Goal: Navigation & Orientation: Find specific page/section

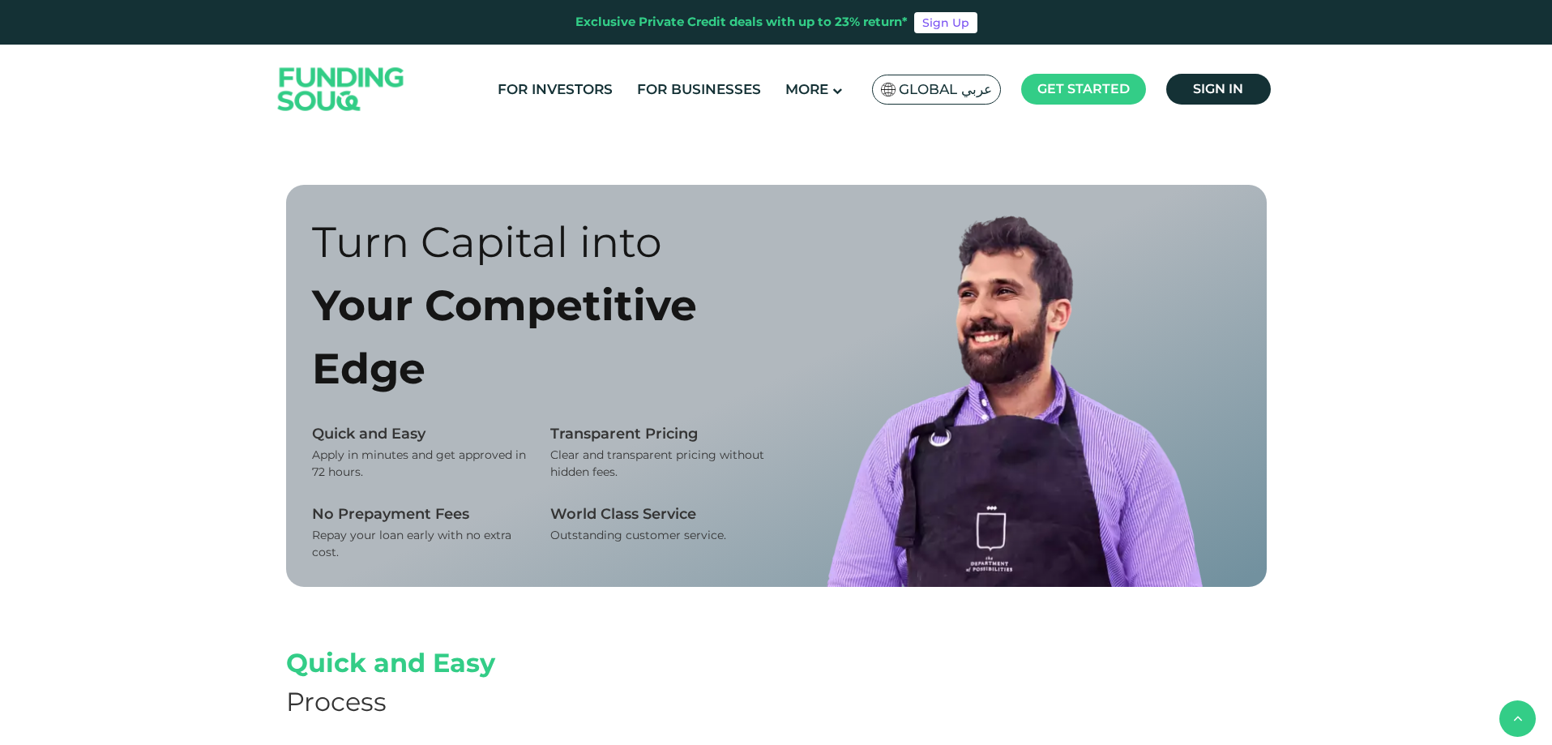
click at [957, 86] on span "Global عربي" at bounding box center [945, 89] width 93 height 19
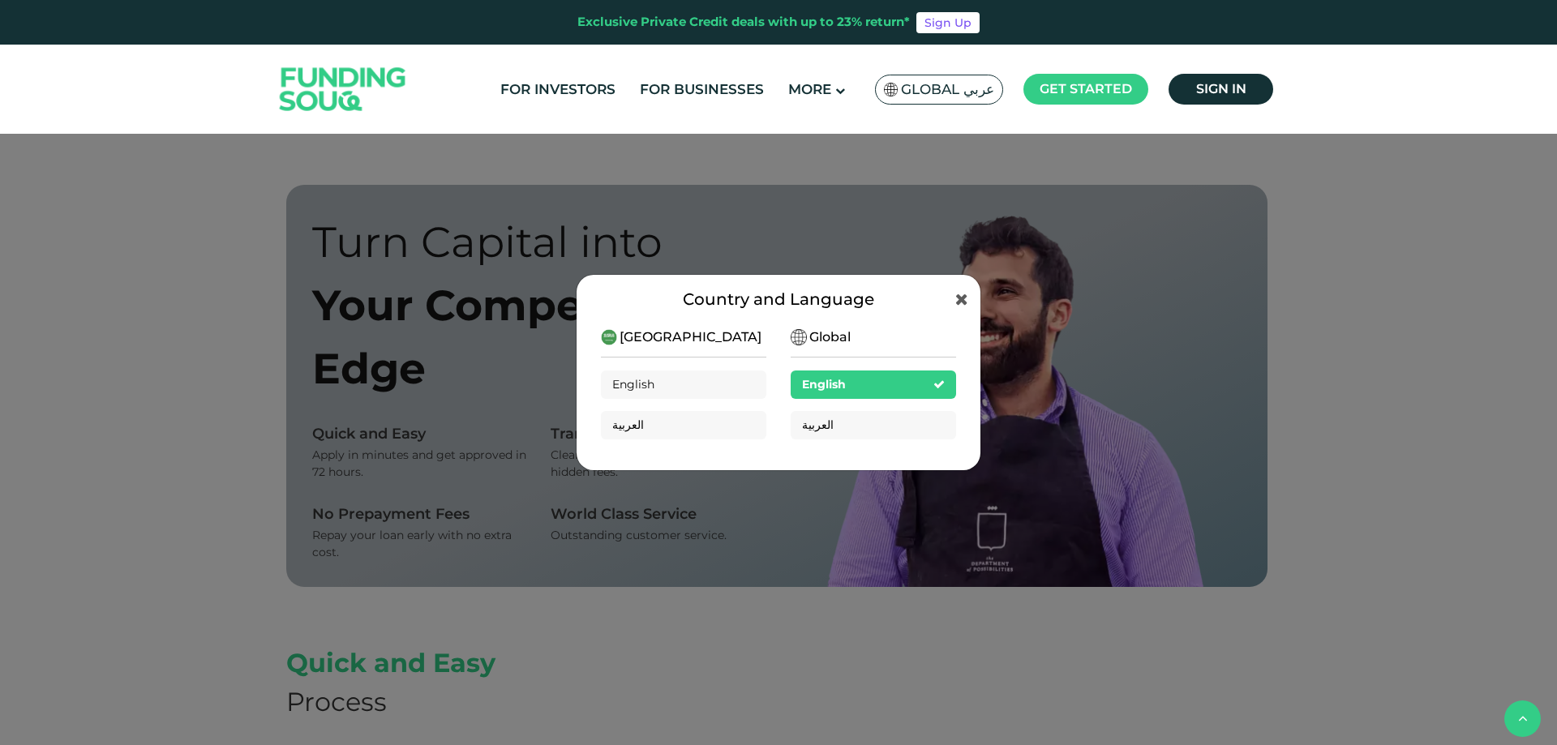
click at [816, 332] on span "Global" at bounding box center [829, 337] width 41 height 19
click at [660, 333] on span "[GEOGRAPHIC_DATA]" at bounding box center [690, 337] width 142 height 19
click at [616, 344] on img at bounding box center [609, 337] width 16 height 16
click at [803, 113] on div "For Investors For Businesses More About Us Global عربي" at bounding box center [778, 89] width 1005 height 89
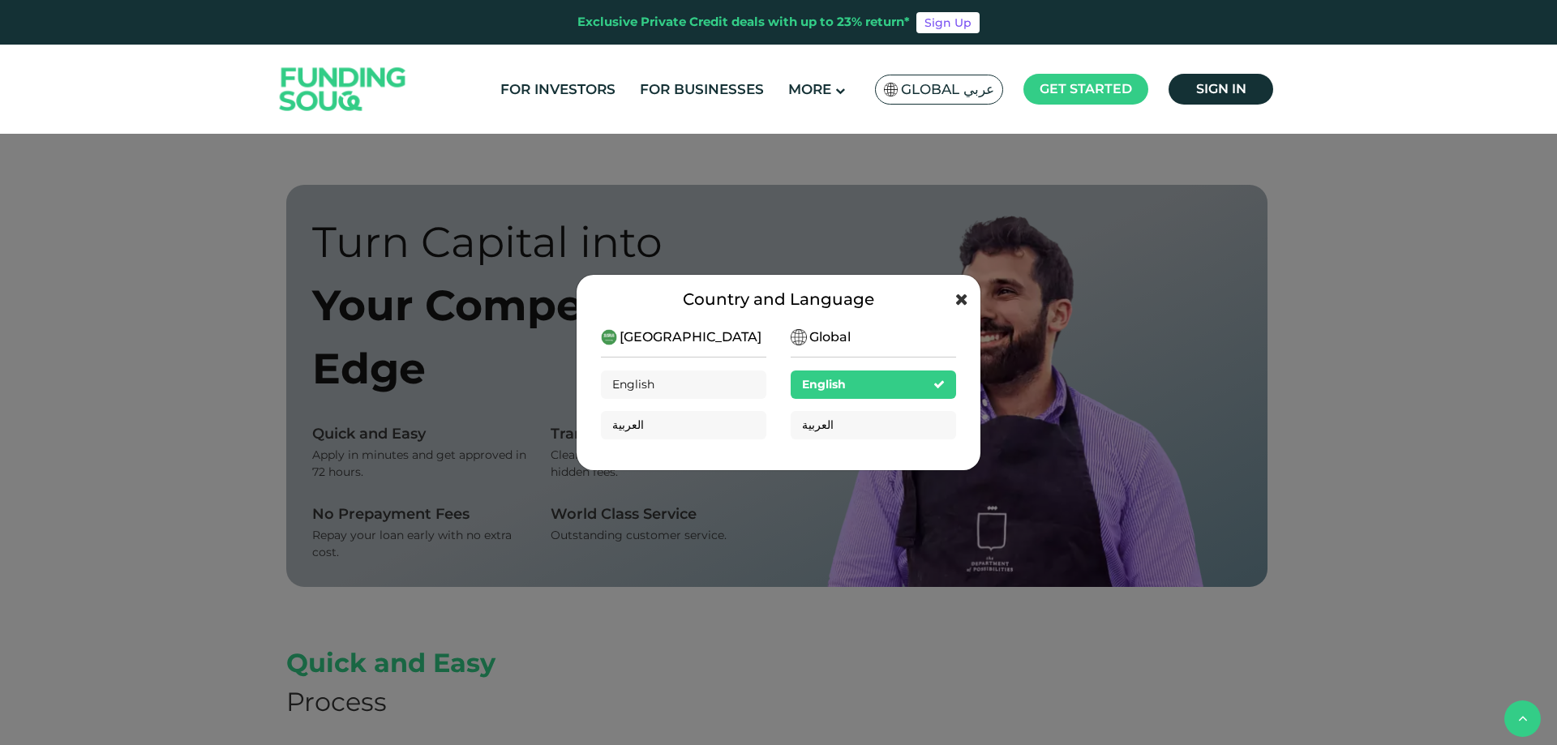
click at [955, 299] on icon at bounding box center [961, 299] width 13 height 16
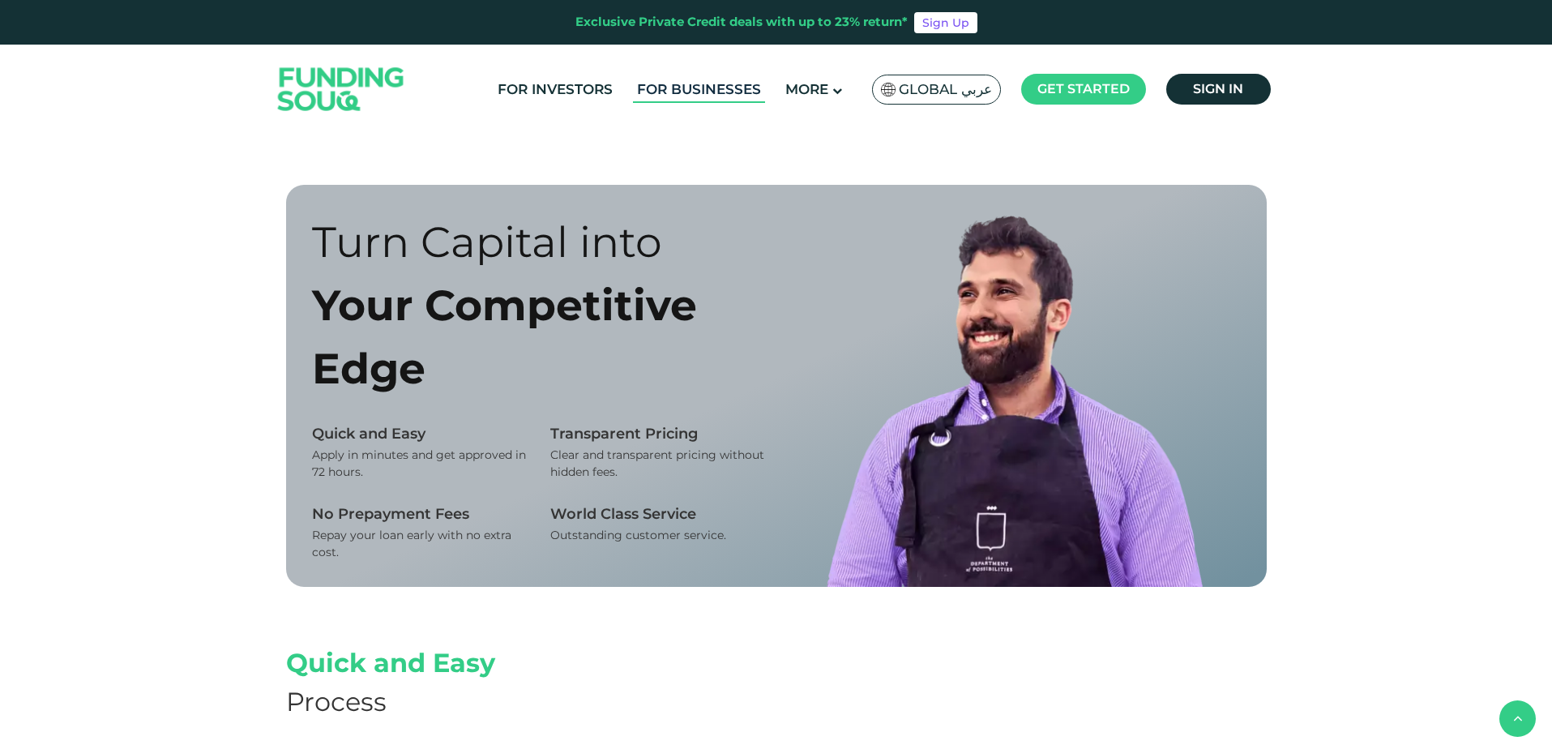
click at [705, 92] on link "For Businesses" at bounding box center [699, 89] width 132 height 27
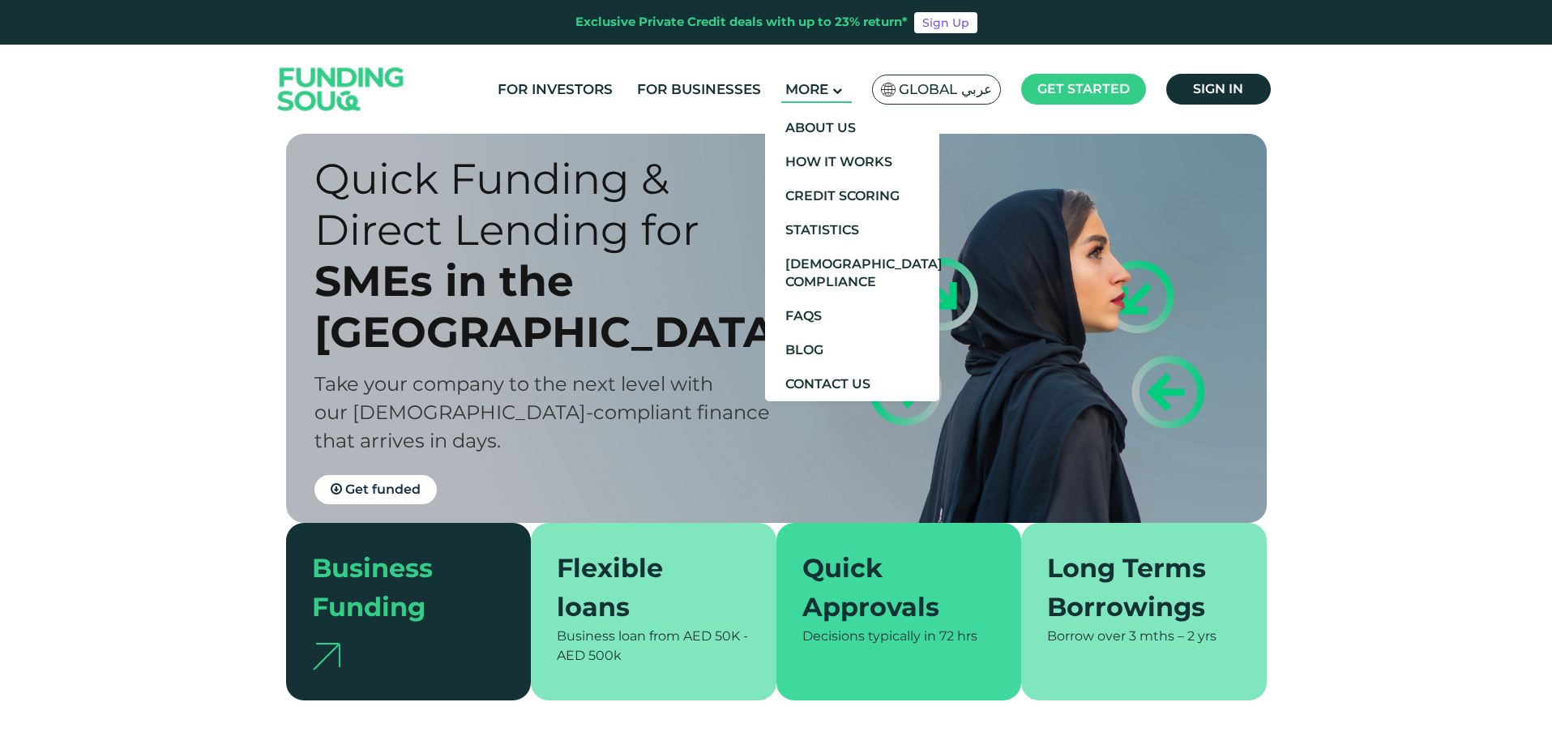
click at [812, 96] on span "More" at bounding box center [807, 89] width 43 height 16
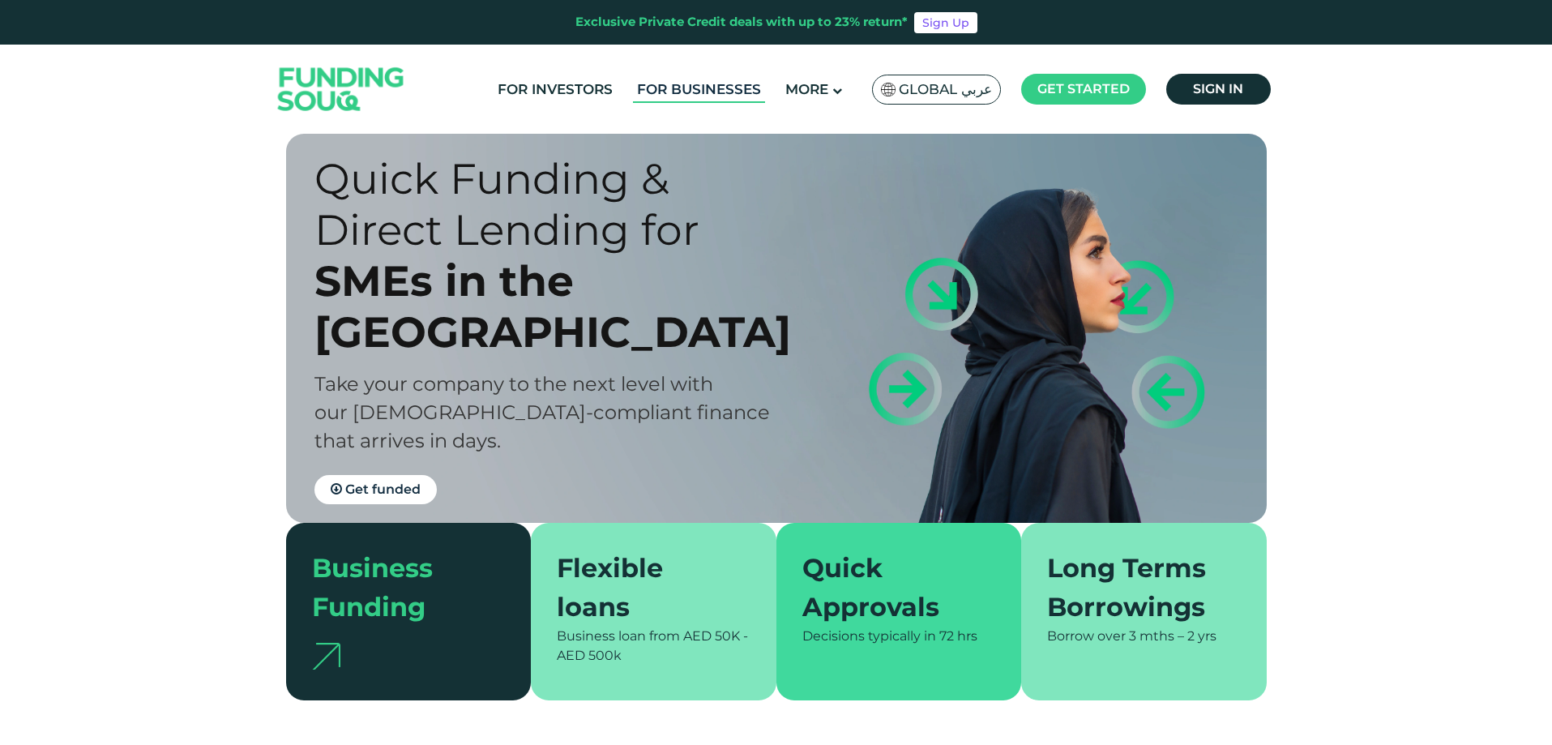
click at [730, 88] on link "For Businesses" at bounding box center [699, 89] width 132 height 27
